Goal: Task Accomplishment & Management: Use online tool/utility

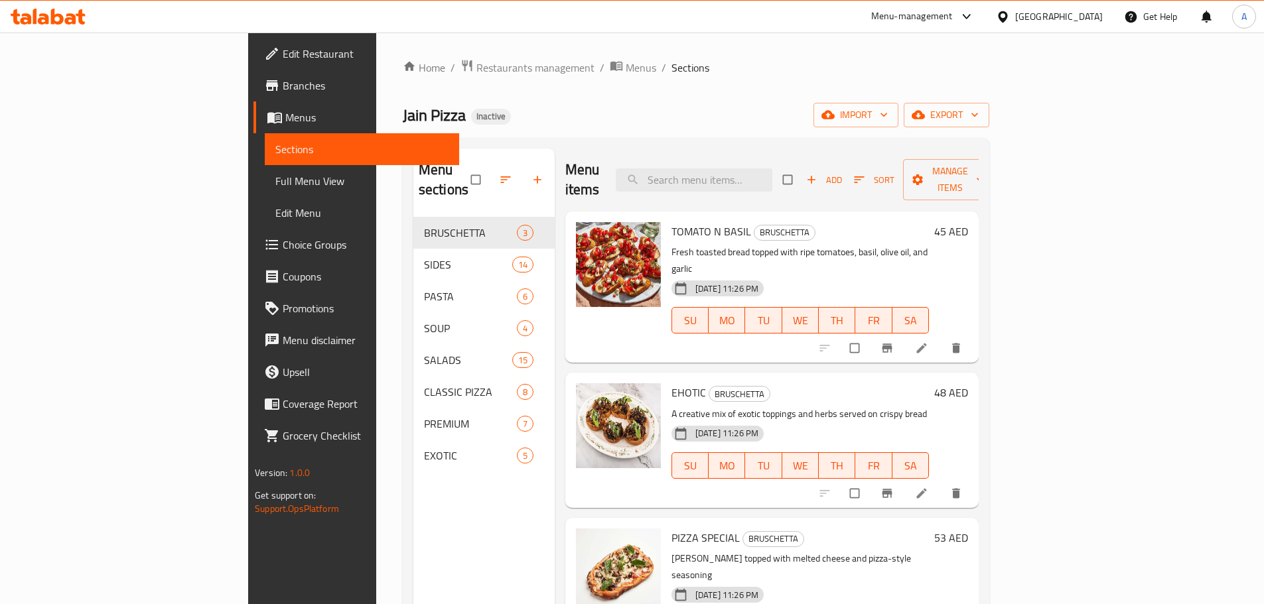
click at [1077, 24] on div "[GEOGRAPHIC_DATA]" at bounding box center [1059, 16] width 88 height 15
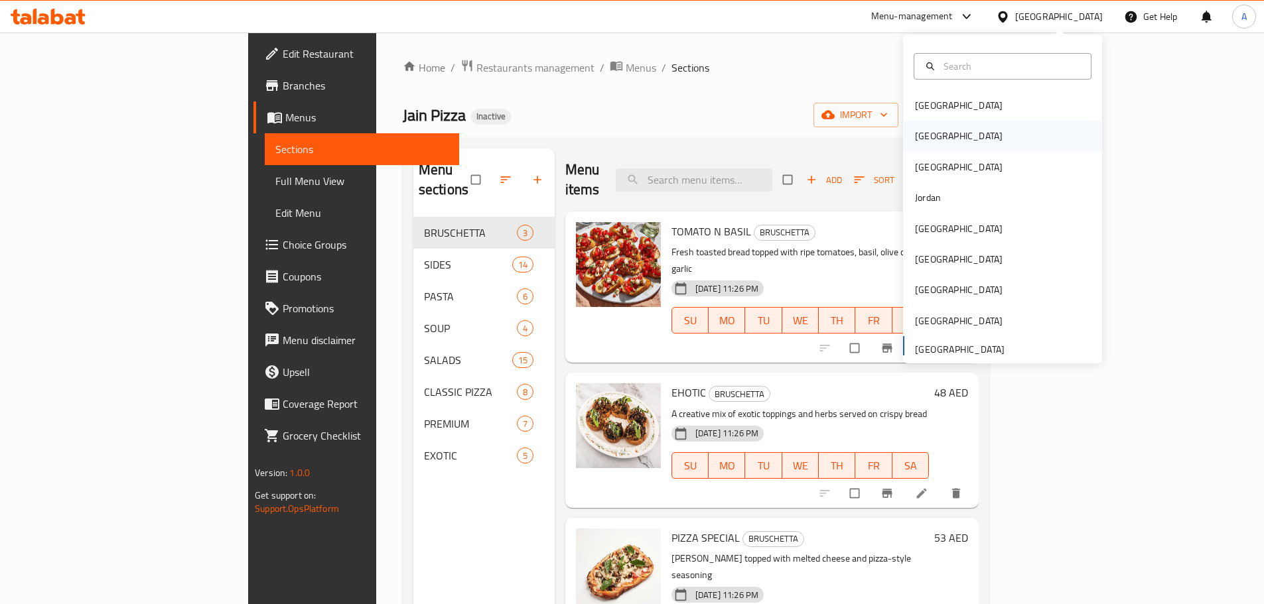
click at [929, 134] on div "[GEOGRAPHIC_DATA]" at bounding box center [958, 136] width 109 height 31
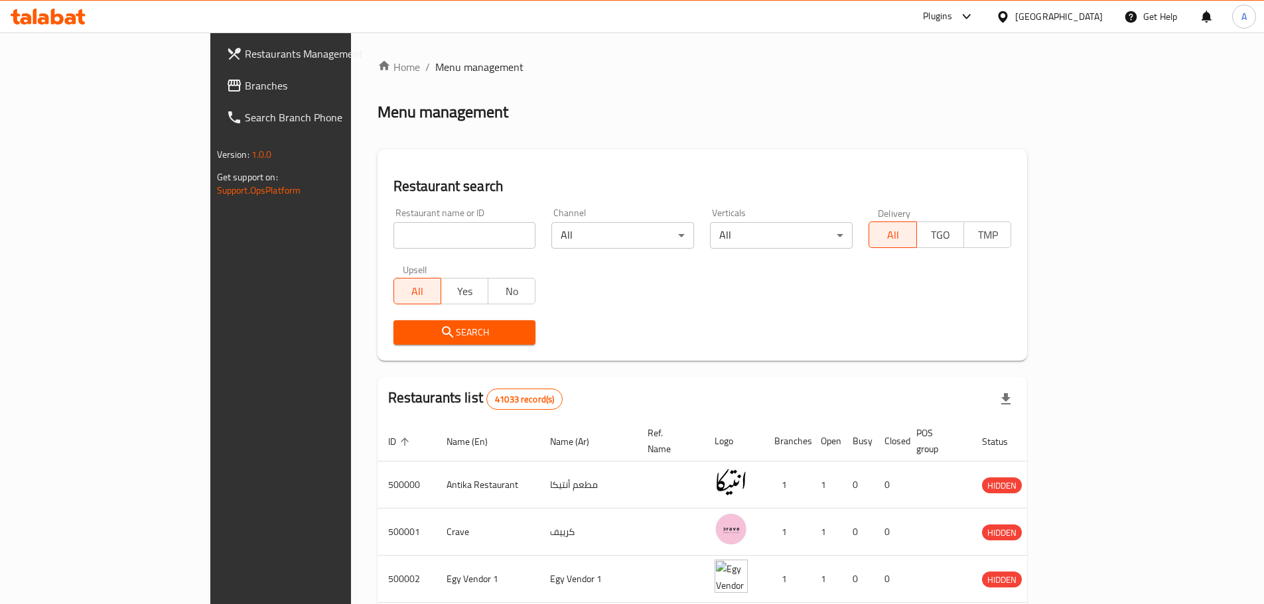
click at [245, 86] on span "Branches" at bounding box center [328, 86] width 166 height 16
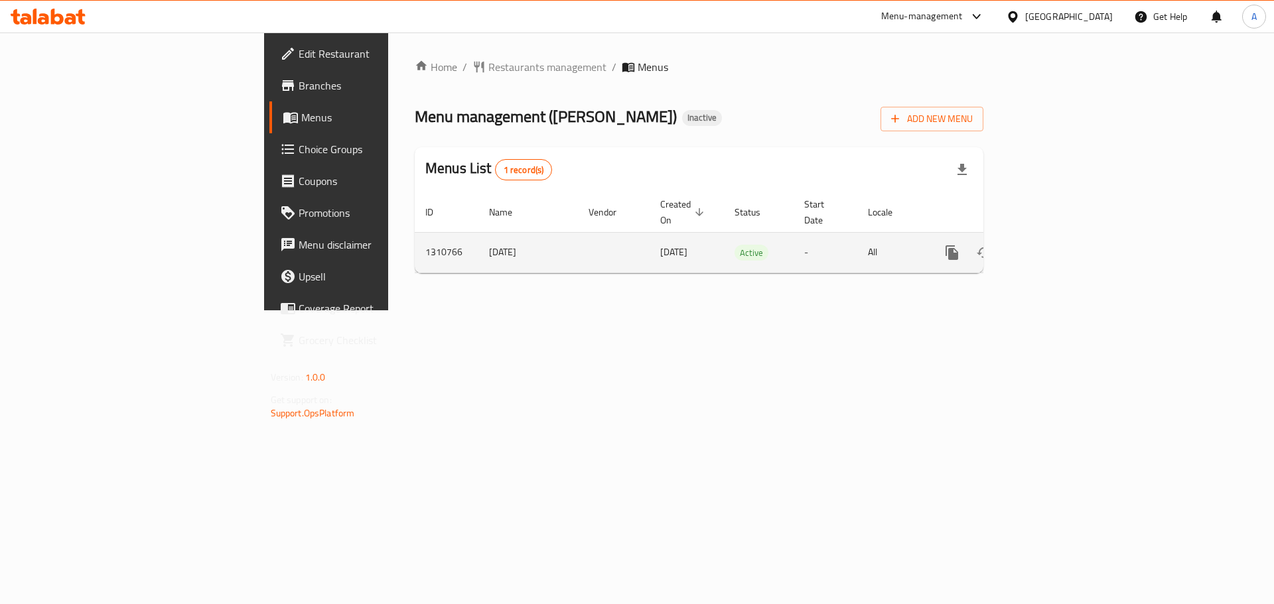
click at [1064, 244] on link "enhanced table" at bounding box center [1048, 253] width 32 height 32
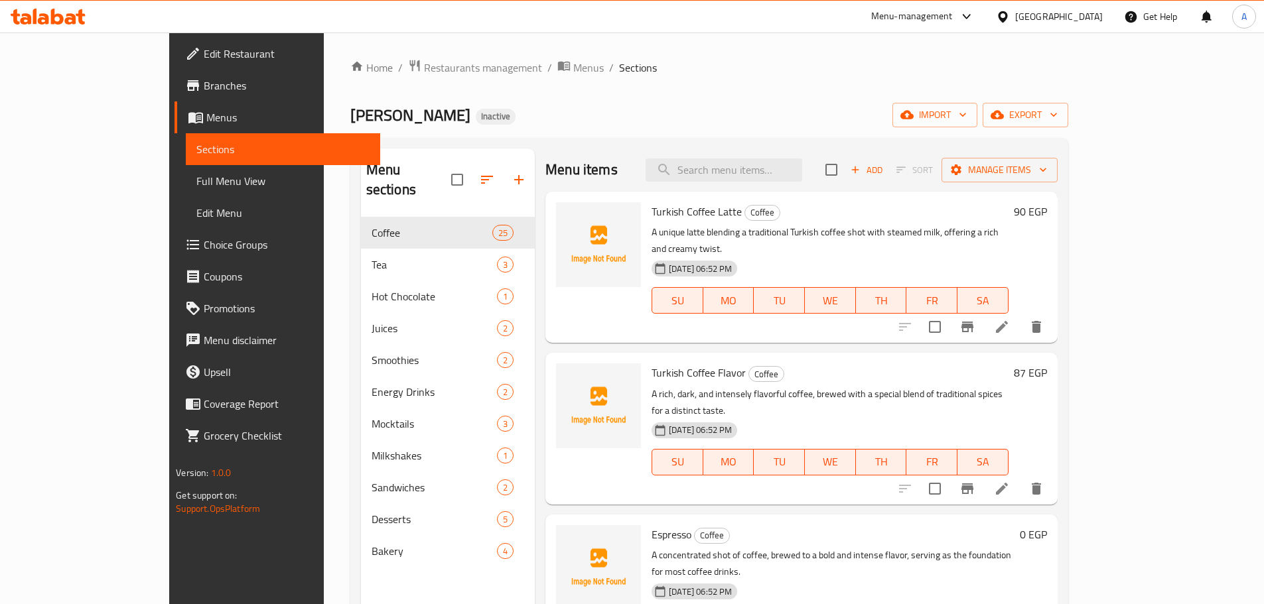
click at [186, 167] on link "Full Menu View" at bounding box center [283, 181] width 194 height 32
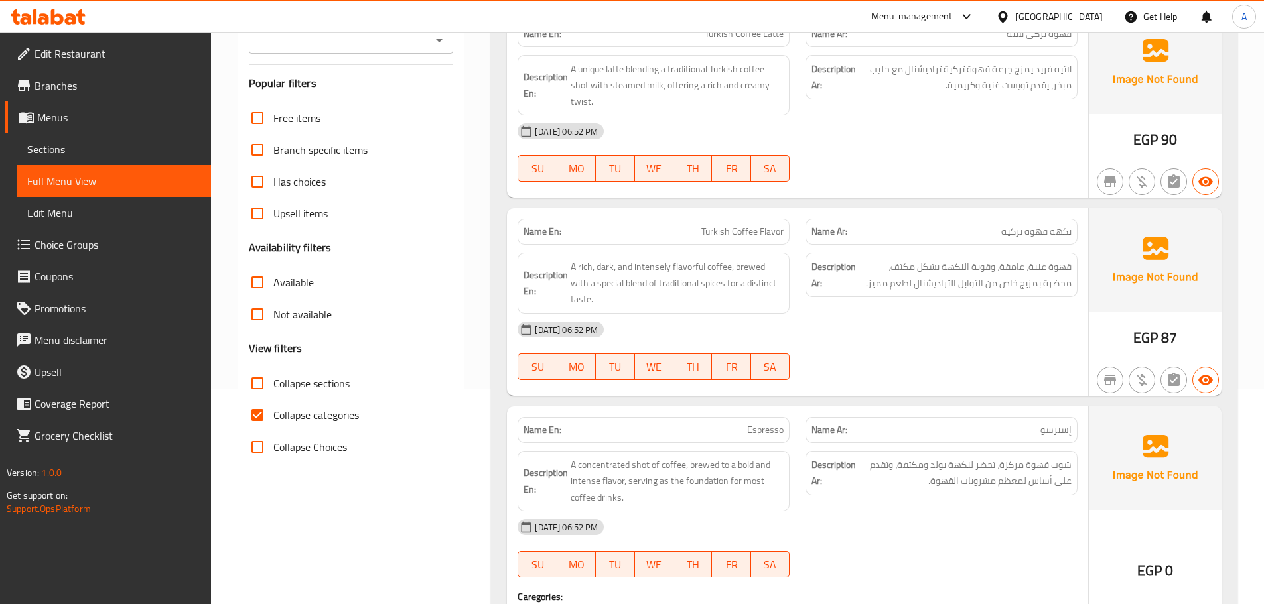
scroll to position [265, 0]
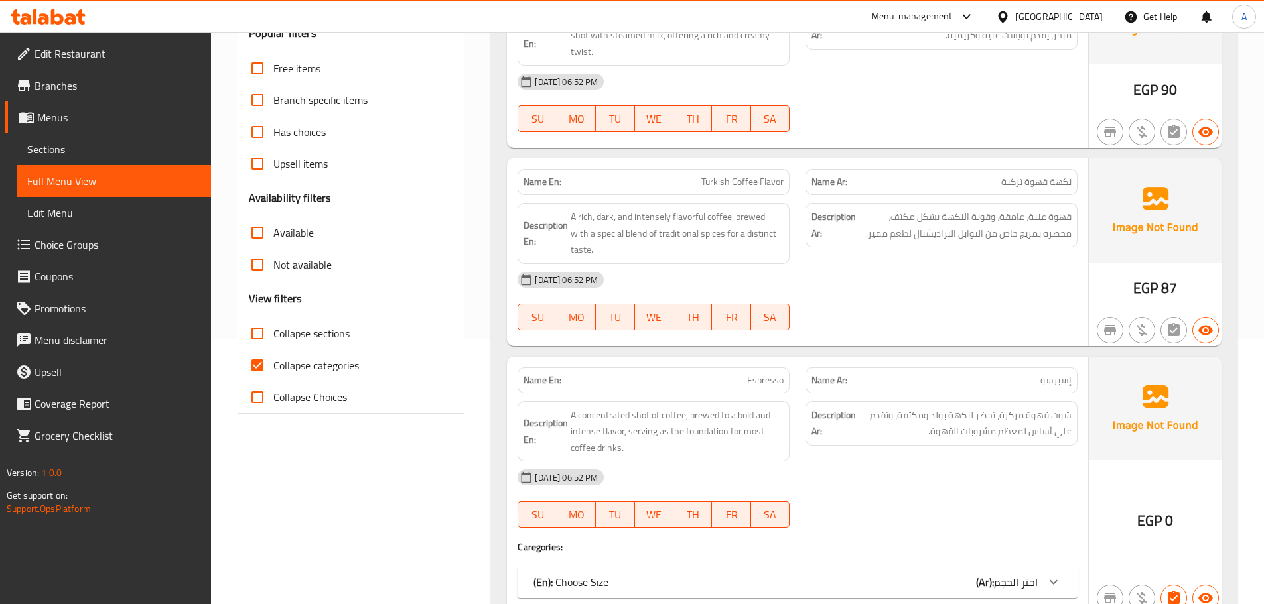
click at [271, 369] on input "Collapse categories" at bounding box center [257, 366] width 32 height 32
checkbox input "false"
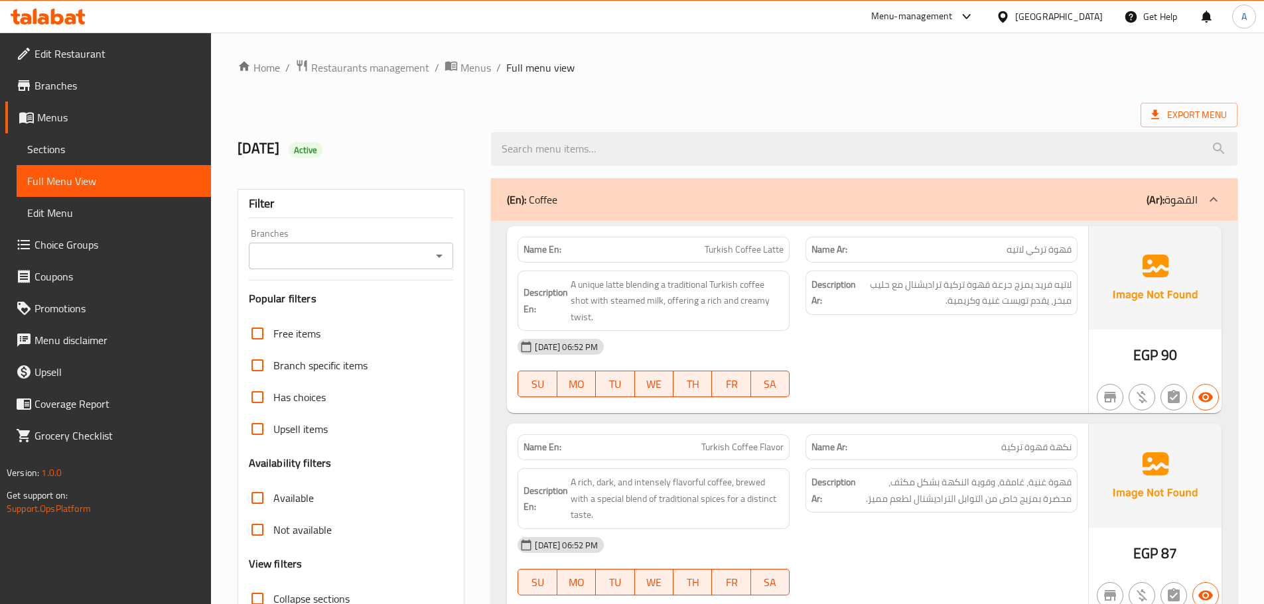
click at [952, 121] on div "9/9/2025 Active" at bounding box center [738, 148] width 1016 height 59
click at [1183, 113] on span "Export Menu" at bounding box center [1189, 115] width 76 height 17
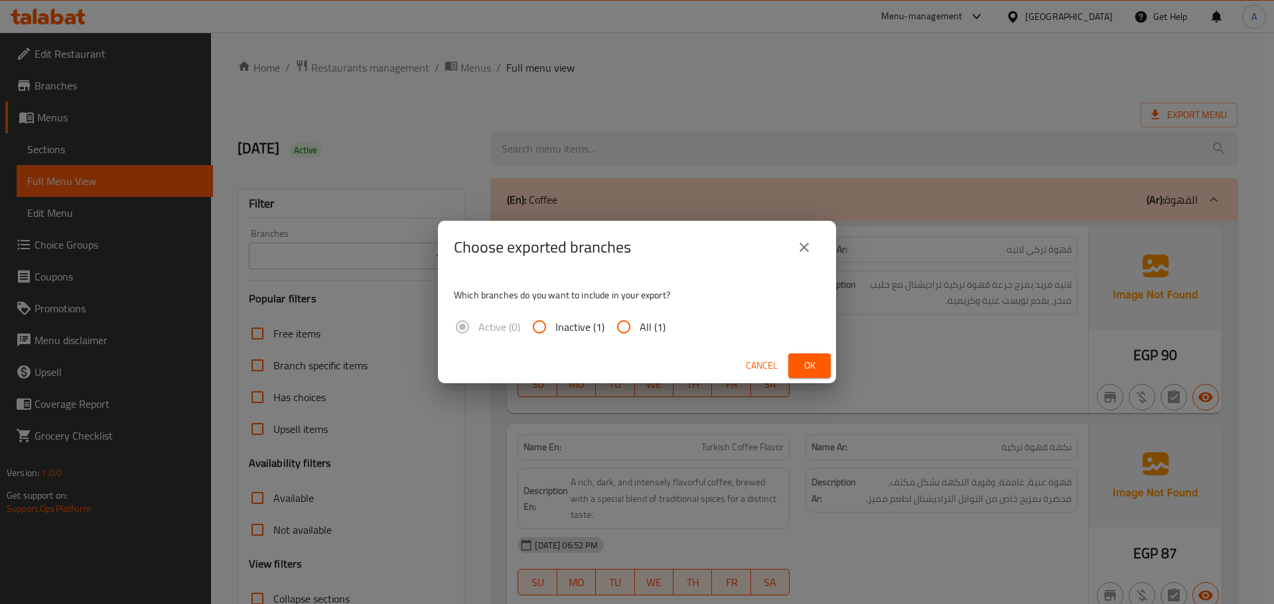
click at [644, 324] on span "All (1)" at bounding box center [653, 327] width 26 height 16
click at [640, 324] on input "All (1)" at bounding box center [624, 327] width 32 height 32
radio input "true"
click at [821, 363] on button "Ok" at bounding box center [809, 366] width 42 height 25
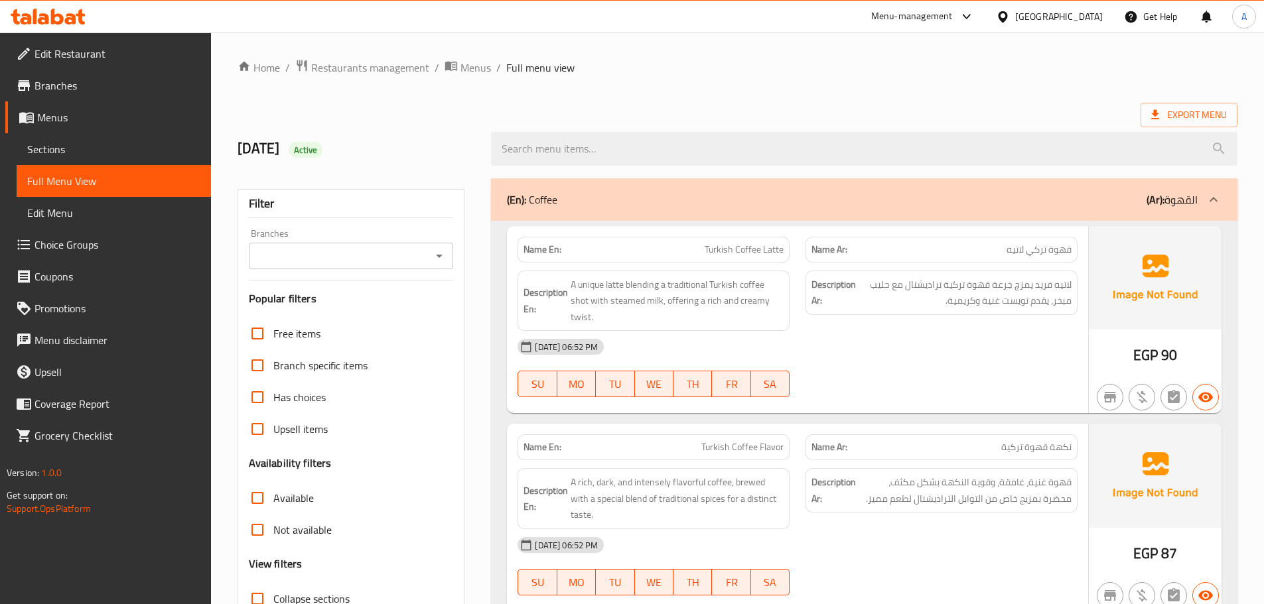
click at [819, 110] on div "Export Menu" at bounding box center [738, 115] width 1000 height 25
drag, startPoint x: 701, startPoint y: 256, endPoint x: 825, endPoint y: 298, distance: 131.5
click at [786, 271] on div "Name En: Turkish Coffee Latte Name Ar: قهوة تركي لاتيه Description En: A unique…" at bounding box center [797, 320] width 581 height 188
click at [844, 324] on div "Description Ar: لاتيه فريد يمزج جرعة قهوة تركية تراديشنال مع حليب مبخر، يقدم تو…" at bounding box center [941, 301] width 288 height 77
